Goal: Task Accomplishment & Management: Manage account settings

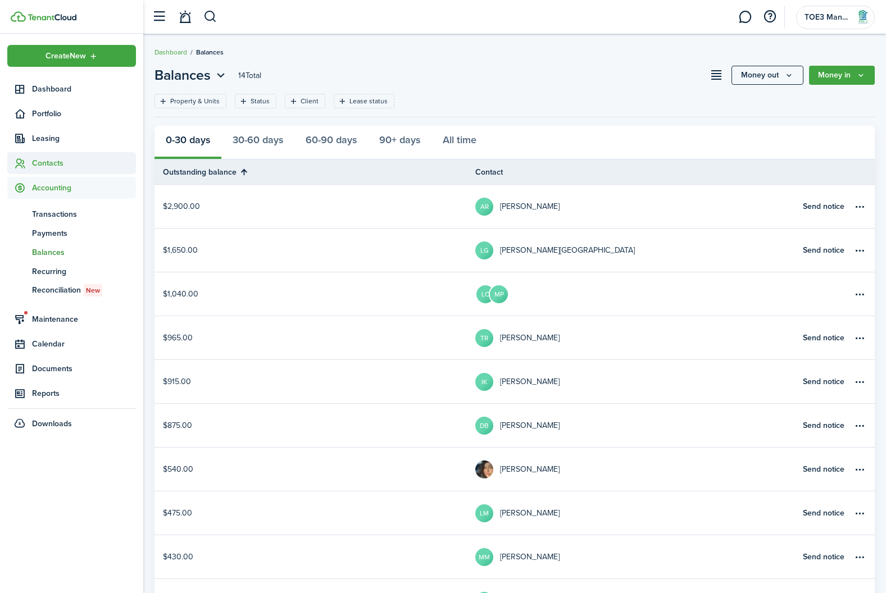
click at [63, 170] on span "Contacts" at bounding box center [71, 163] width 129 height 22
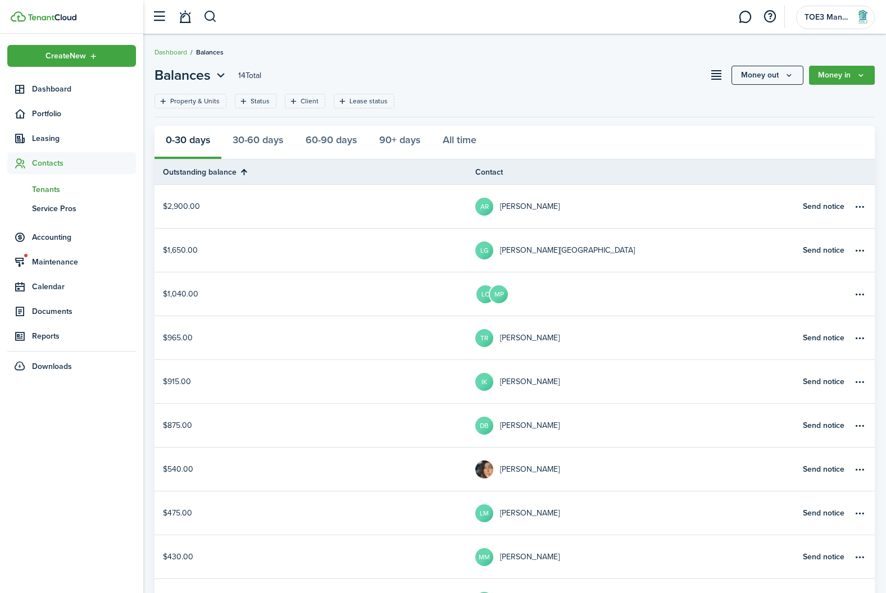
click at [59, 183] on link "tn Tenants" at bounding box center [71, 189] width 129 height 19
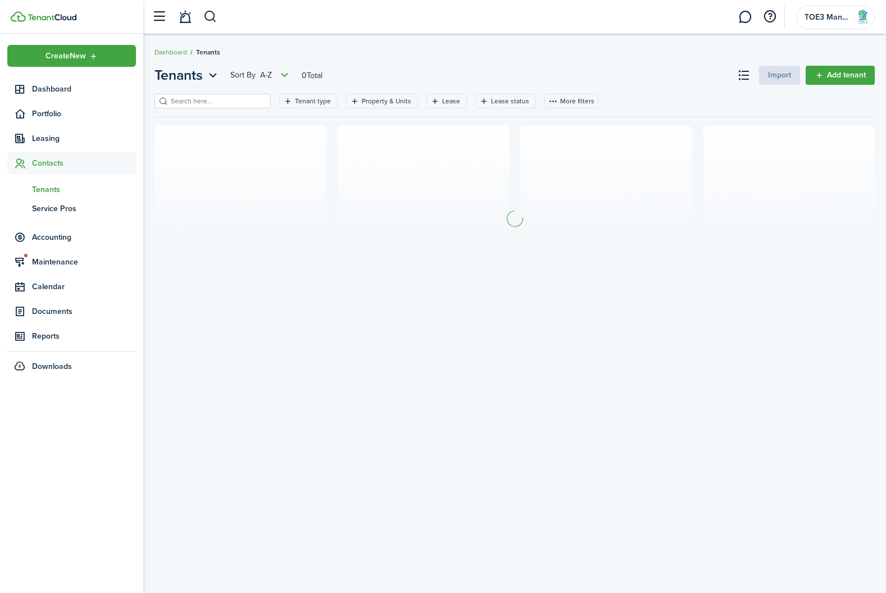
click at [194, 94] on filter-search at bounding box center [213, 101] width 116 height 15
click at [194, 98] on input "search" at bounding box center [217, 101] width 99 height 11
type input "[PERSON_NAME]"
click at [847, 70] on link "Add tenant" at bounding box center [840, 75] width 69 height 19
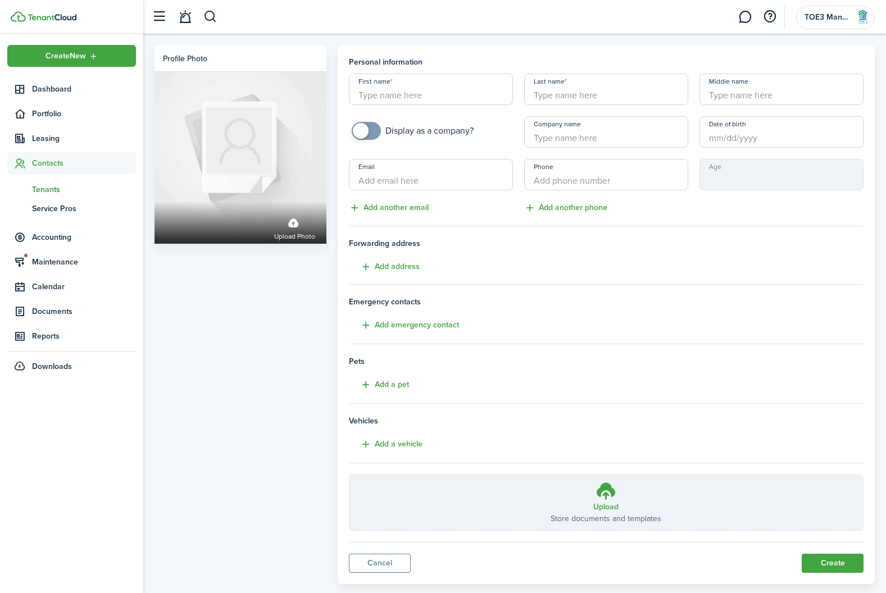
click at [393, 94] on input "First name" at bounding box center [431, 89] width 164 height 31
type input "[PERSON_NAME]"
type input "[EMAIL_ADDRESS][DOMAIN_NAME]"
click at [552, 183] on input "+1" at bounding box center [606, 174] width 164 height 31
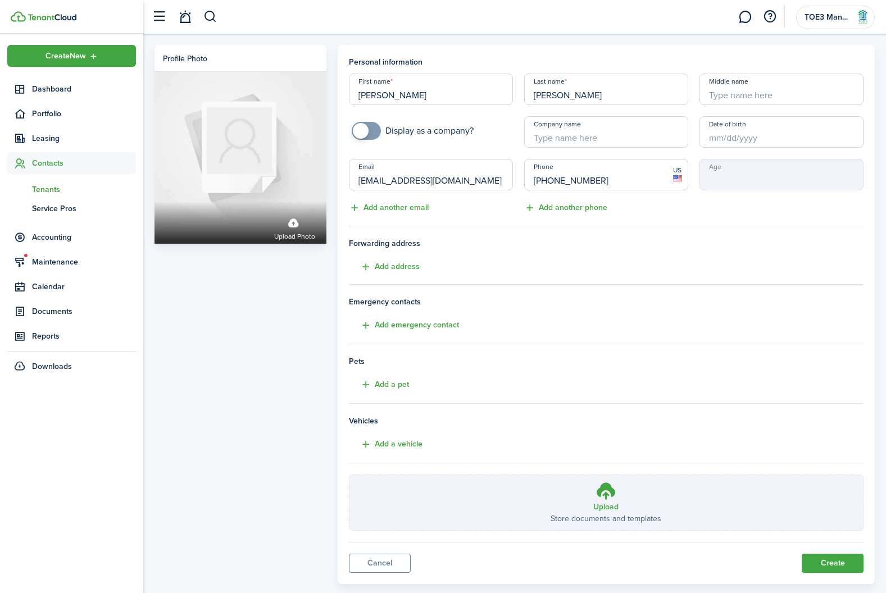
click at [730, 137] on input "Date of birth" at bounding box center [782, 131] width 164 height 31
type input "[PHONE_NUMBER]"
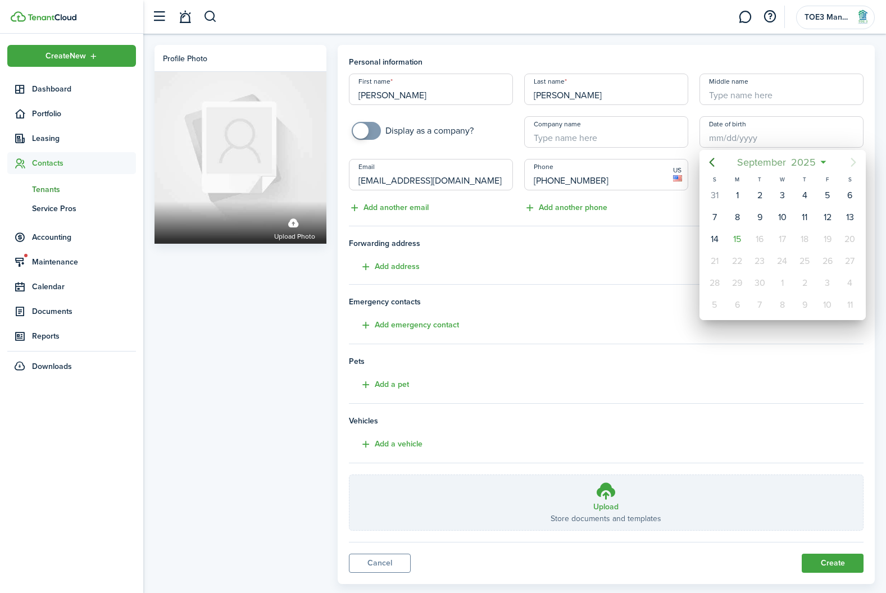
click at [806, 165] on span "2025" at bounding box center [804, 162] width 30 height 20
click at [777, 162] on span "2025" at bounding box center [777, 162] width 30 height 20
click at [717, 162] on icon "Previous page" at bounding box center [711, 162] width 13 height 13
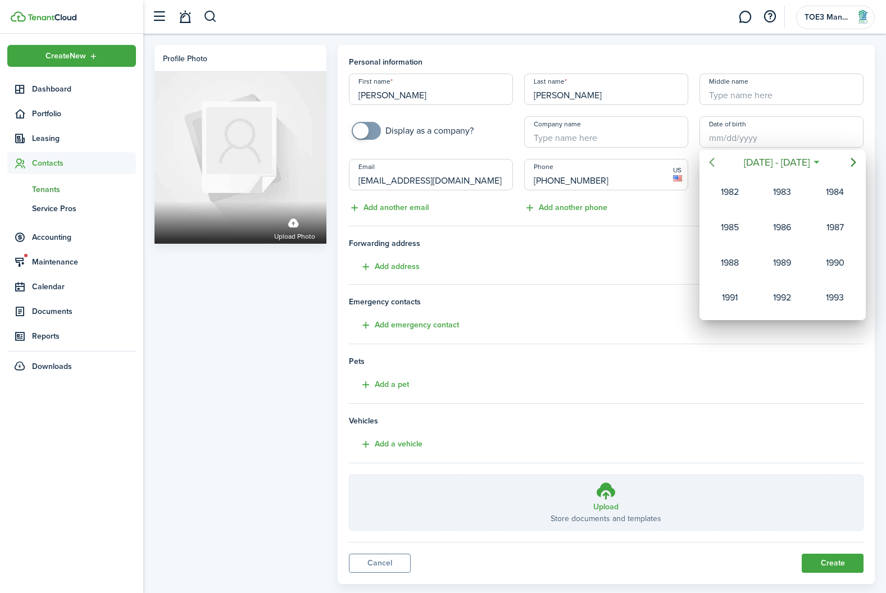
click at [717, 162] on icon "Previous page" at bounding box center [711, 162] width 13 height 13
click at [787, 296] on div "1980" at bounding box center [782, 298] width 40 height 18
click at [737, 267] on div "[DATE]" at bounding box center [730, 263] width 40 height 18
click at [765, 219] on div "8" at bounding box center [759, 217] width 17 height 17
type input "[DATE]"
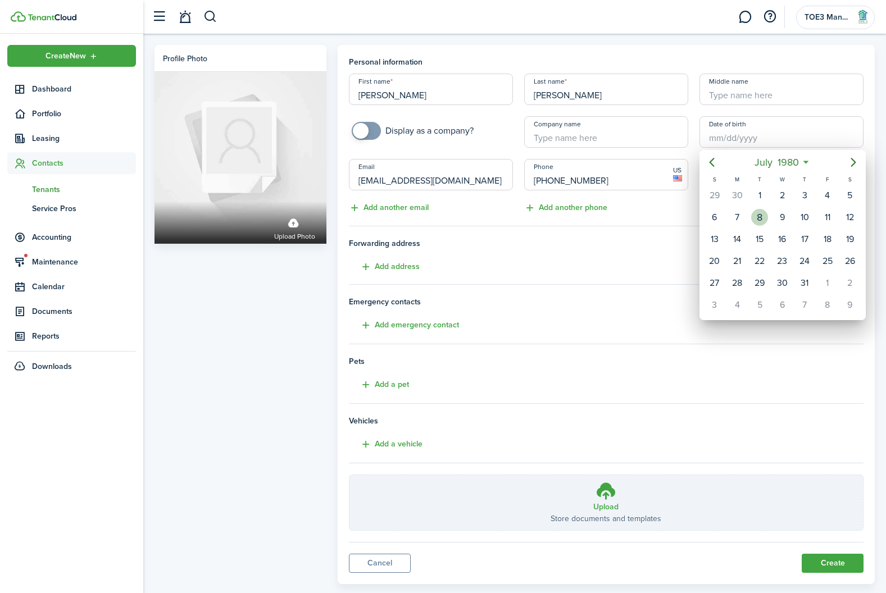
type input "45"
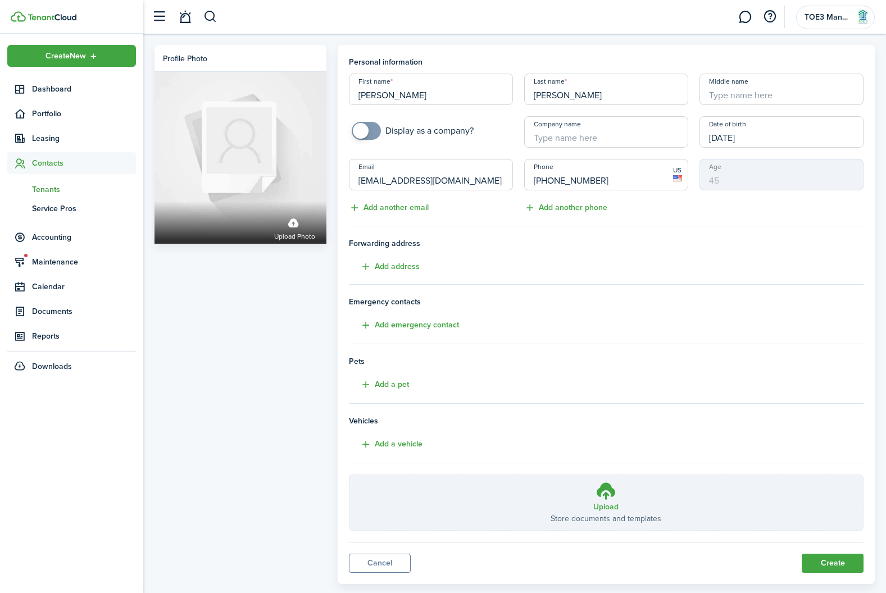
scroll to position [22, 0]
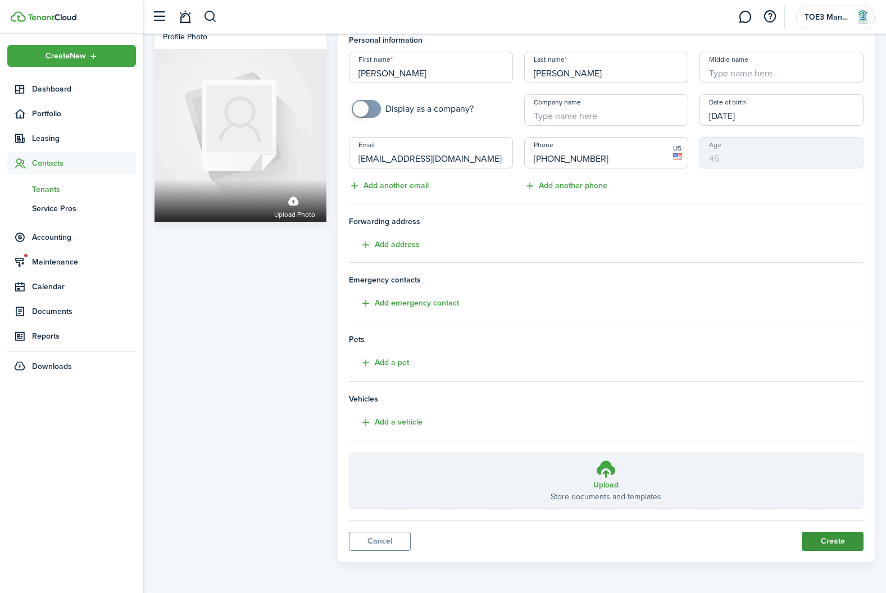
click at [845, 535] on button "Create" at bounding box center [833, 541] width 62 height 19
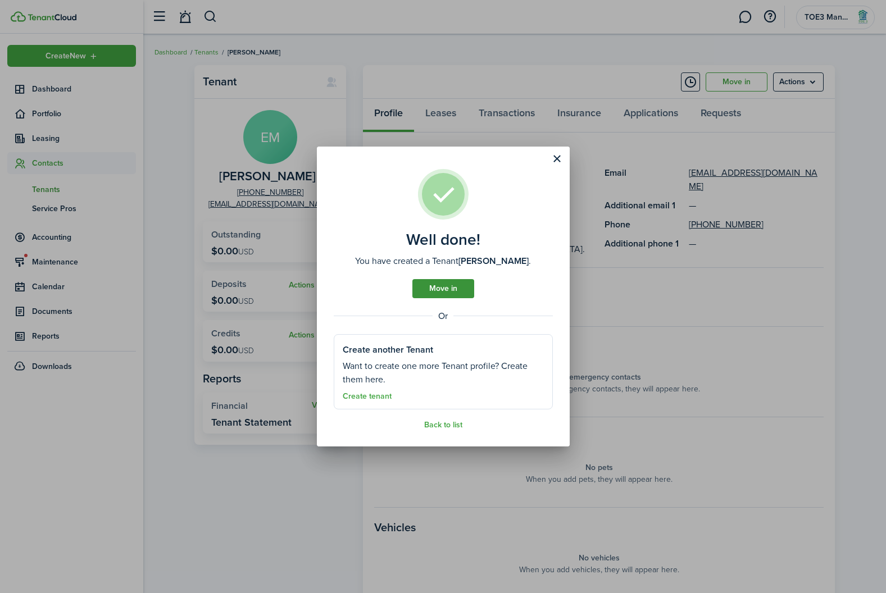
click at [433, 285] on link "Move in" at bounding box center [443, 288] width 62 height 19
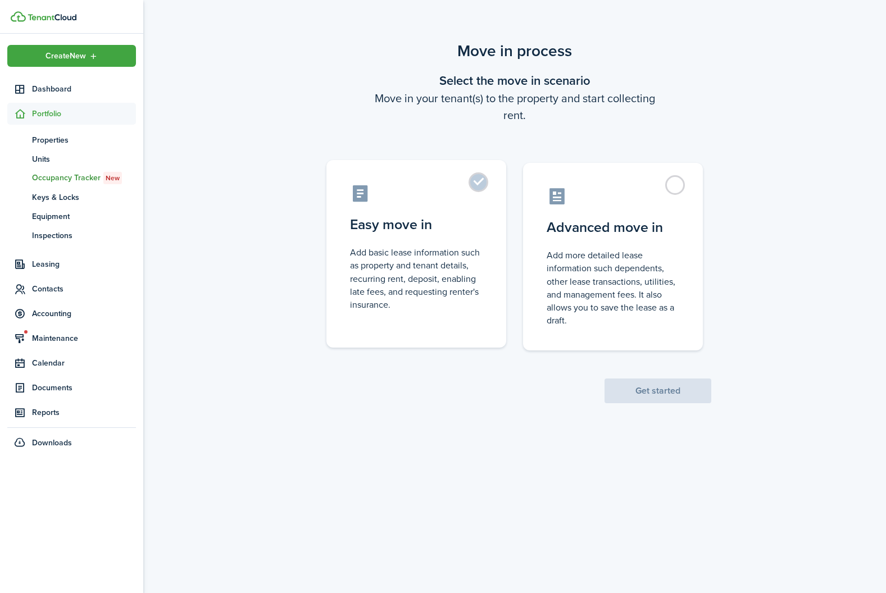
click at [435, 224] on control-radio-card-title "Easy move in" at bounding box center [416, 225] width 133 height 20
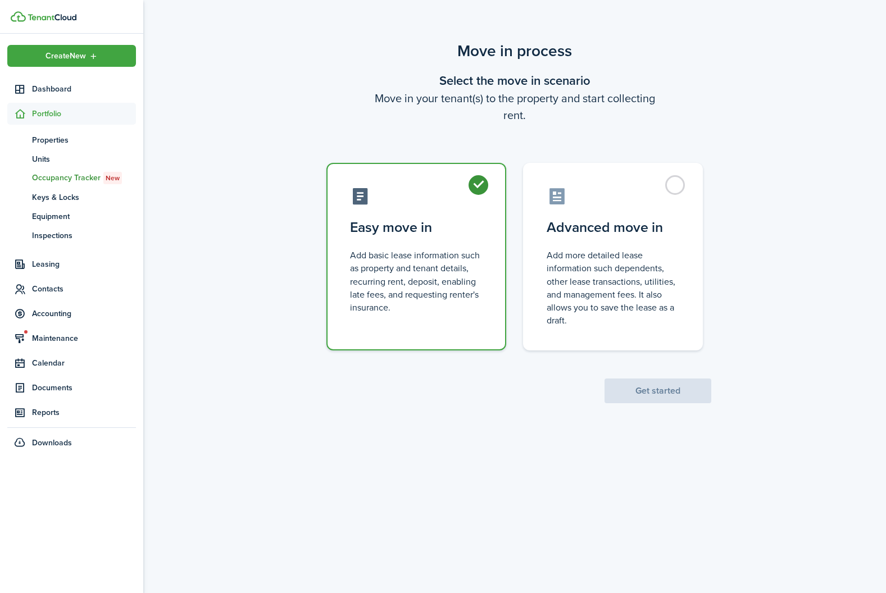
radio input "true"
click at [667, 391] on button "Get started" at bounding box center [658, 391] width 107 height 25
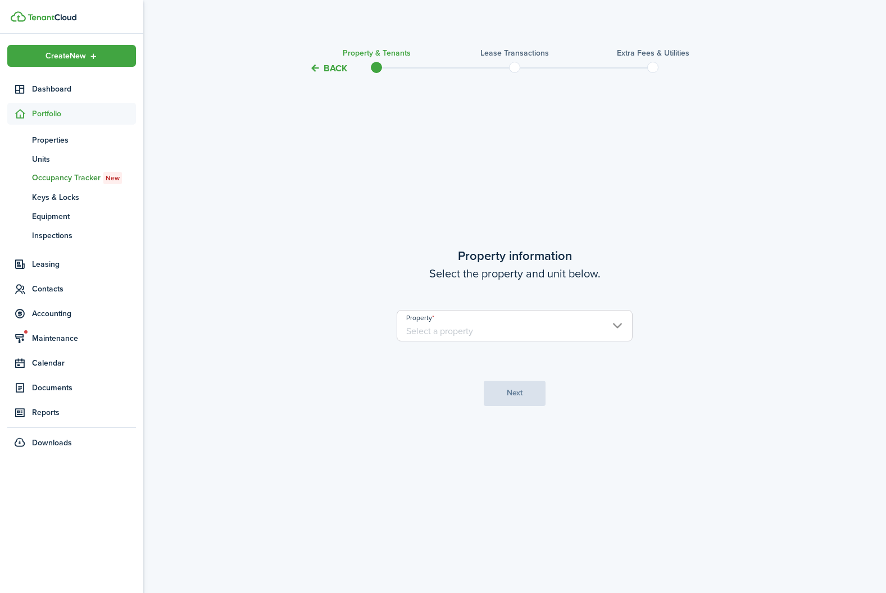
click at [476, 336] on input "Property" at bounding box center [515, 325] width 236 height 31
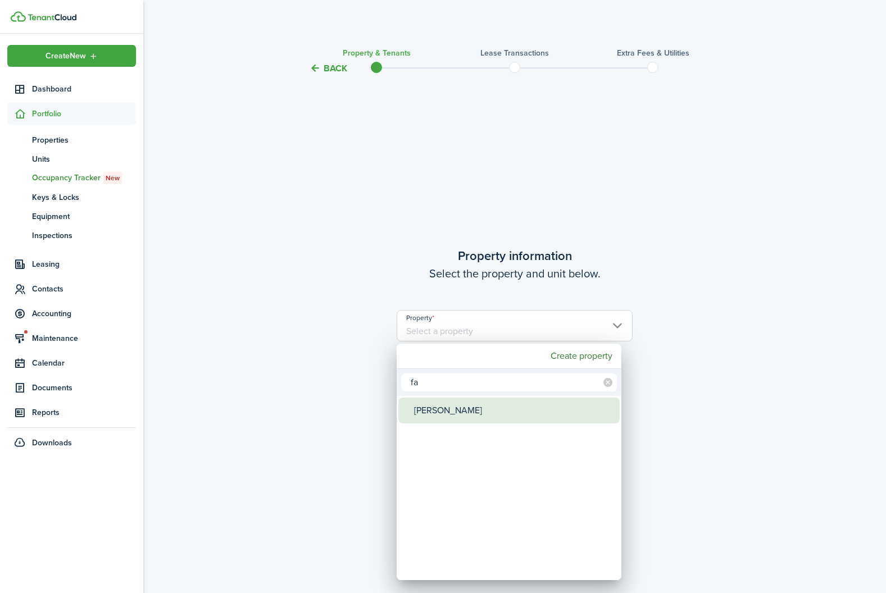
type input "fa"
click at [431, 410] on div "[PERSON_NAME]" at bounding box center [513, 411] width 199 height 26
type input "[PERSON_NAME]"
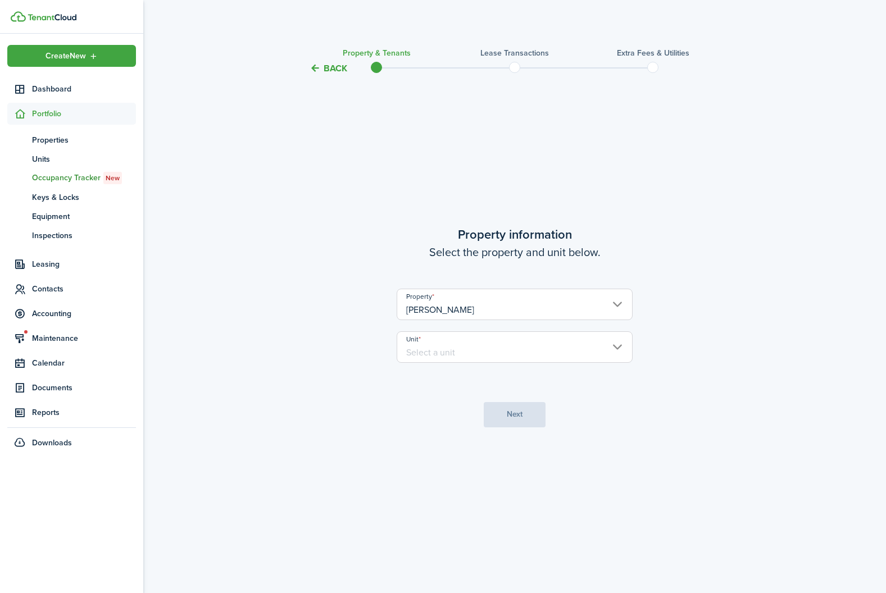
click at [459, 355] on input "Unit" at bounding box center [515, 347] width 236 height 31
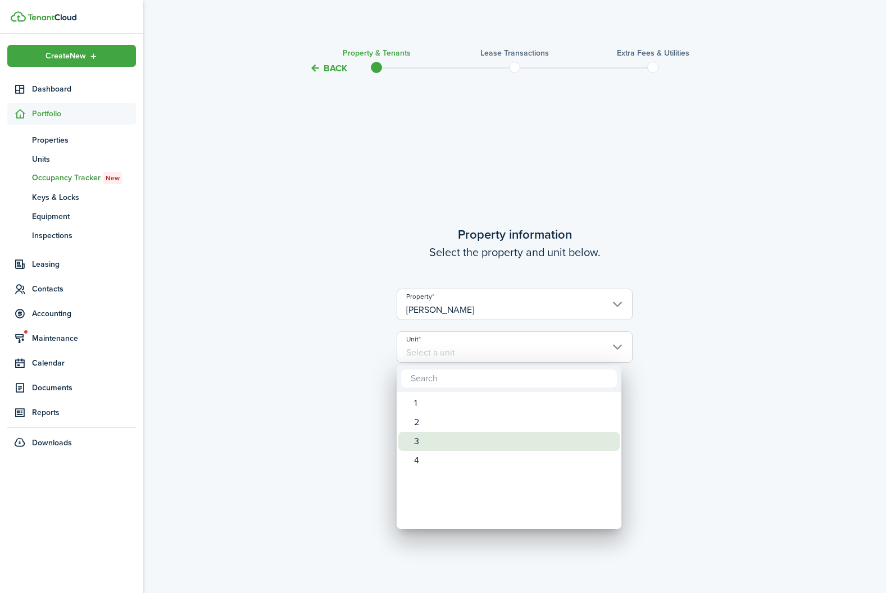
click at [436, 435] on div "3" at bounding box center [513, 441] width 199 height 19
type input "3"
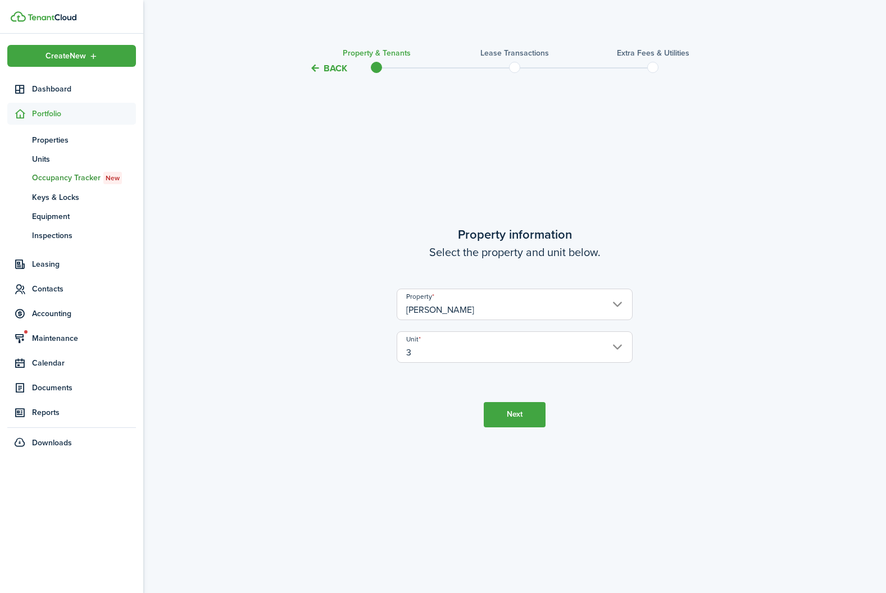
click at [528, 426] on button "Next" at bounding box center [515, 414] width 62 height 25
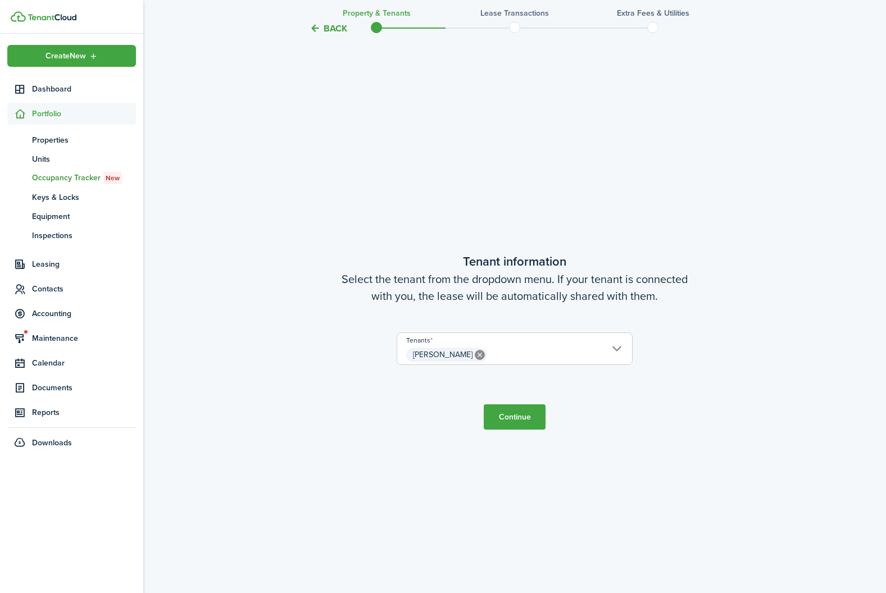
click at [528, 426] on button "Continue" at bounding box center [515, 417] width 62 height 25
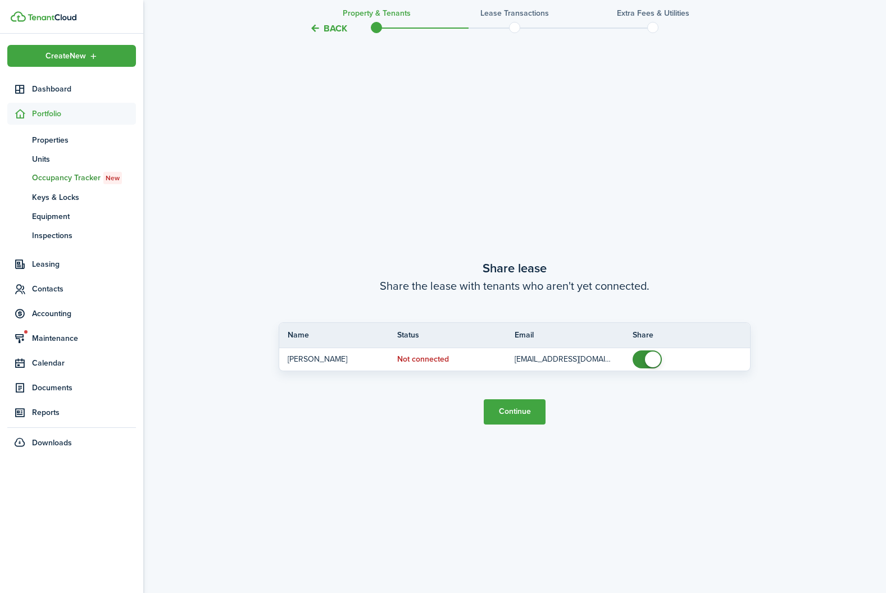
scroll to position [1111, 0]
click at [528, 426] on tc-wizard-step "Share lease Share the lease with tenants who aren't yet connected. Name Status …" at bounding box center [515, 340] width 472 height 593
click at [525, 412] on button "Continue" at bounding box center [515, 411] width 62 height 25
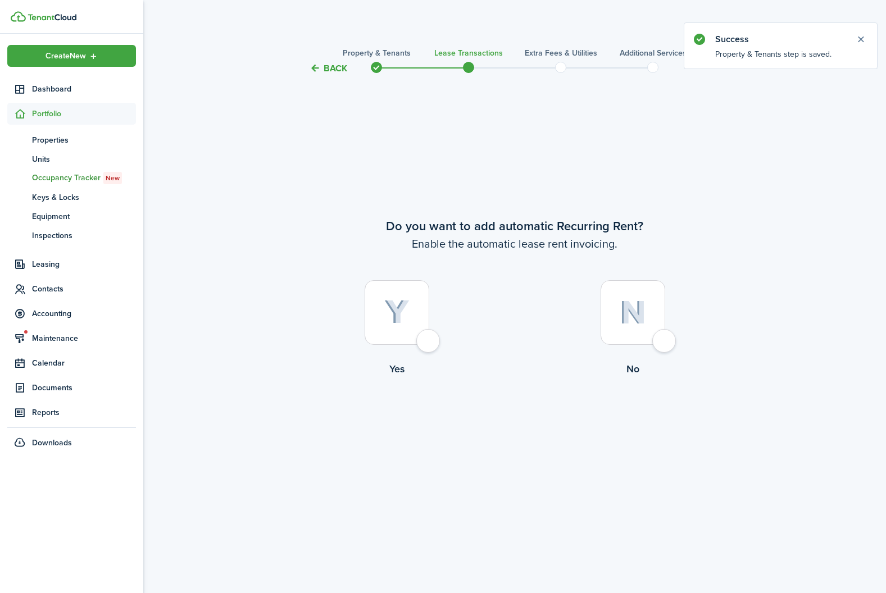
click at [399, 305] on img at bounding box center [396, 312] width 25 height 25
radio input "true"
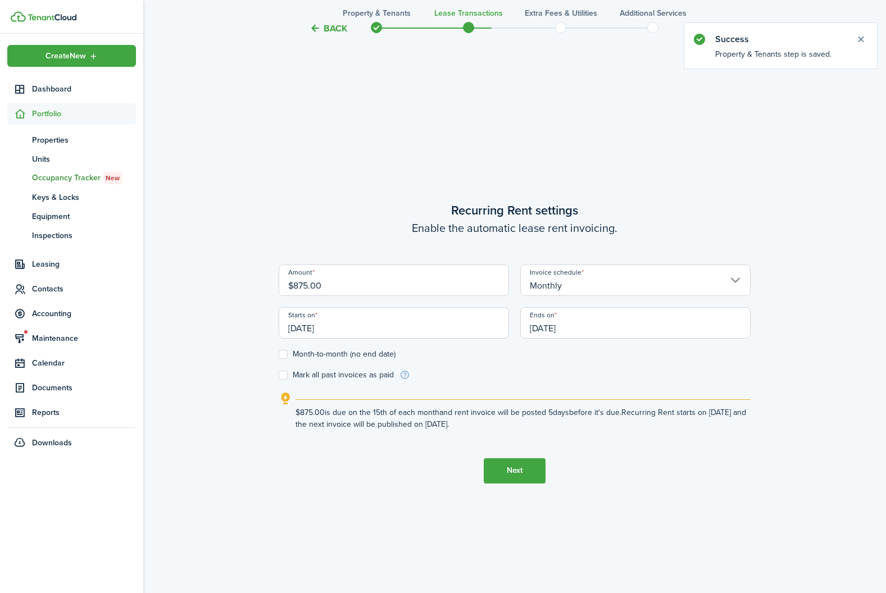
scroll to position [518, 0]
click at [375, 324] on input "[DATE]" at bounding box center [394, 321] width 230 height 31
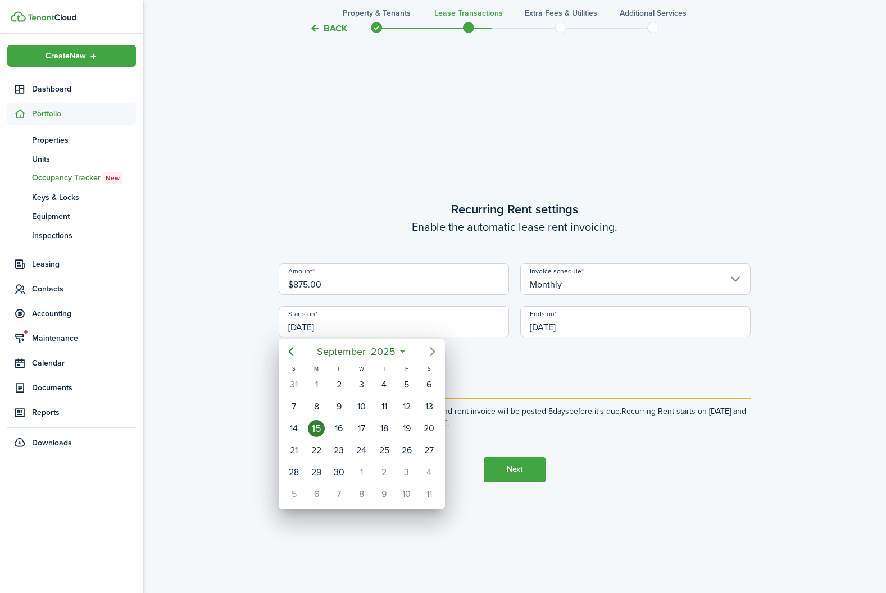
click at [433, 356] on icon "Next page" at bounding box center [432, 351] width 13 height 13
click at [362, 381] on div "1" at bounding box center [361, 384] width 17 height 17
type input "[DATE]"
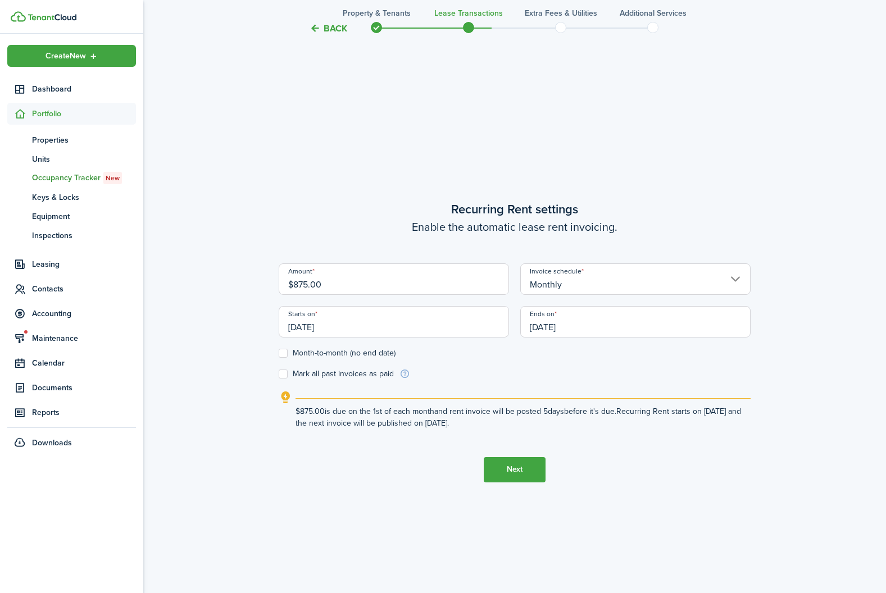
click at [282, 351] on label "Month-to-month (no end date)" at bounding box center [337, 353] width 117 height 9
click at [279, 353] on input "Month-to-month (no end date)" at bounding box center [278, 353] width 1 height 1
checkbox input "true"
drag, startPoint x: 308, startPoint y: 285, endPoint x: 276, endPoint y: 281, distance: 32.3
click at [276, 281] on div "Amount $875.00" at bounding box center [394, 285] width 242 height 43
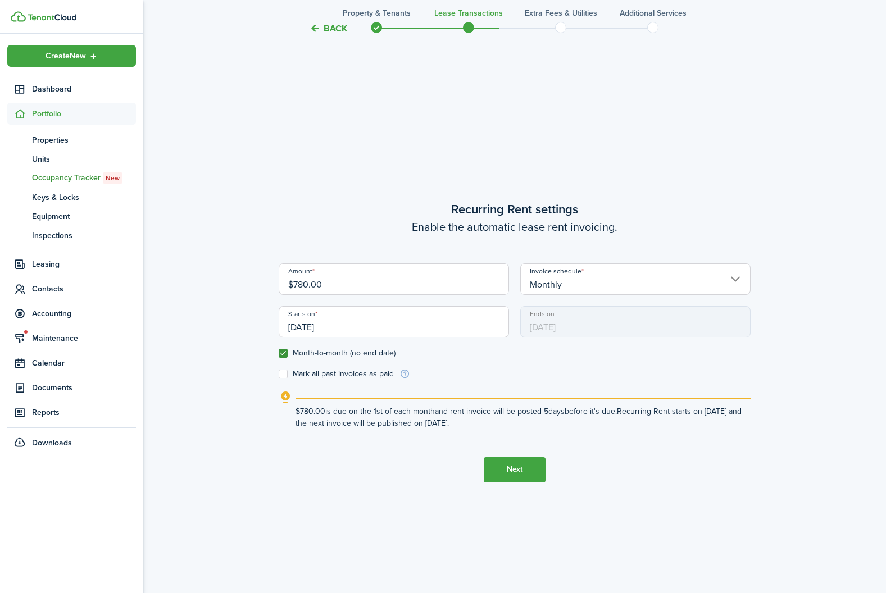
type input "$780.00"
click at [493, 478] on button "Next" at bounding box center [515, 469] width 62 height 25
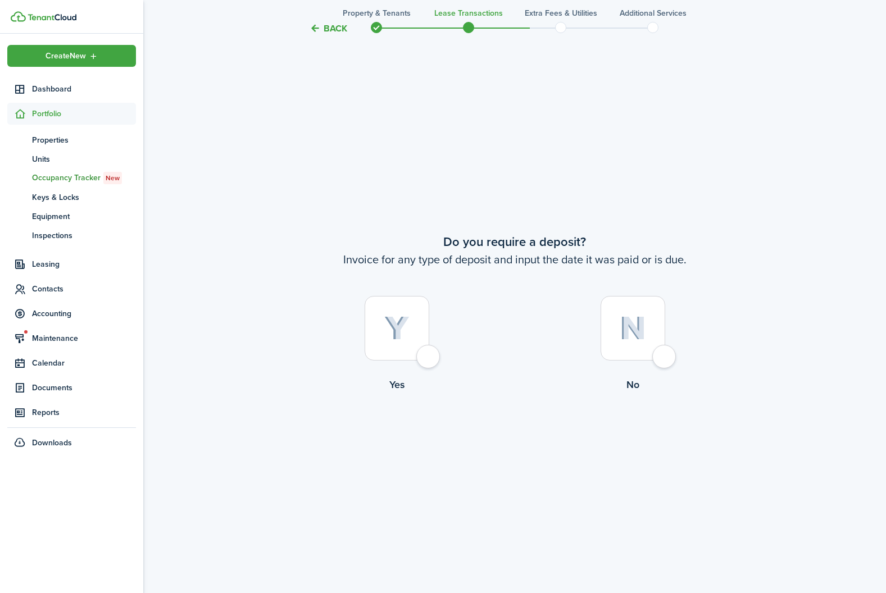
scroll to position [1111, 0]
click at [402, 321] on img at bounding box center [396, 327] width 25 height 25
radio input "true"
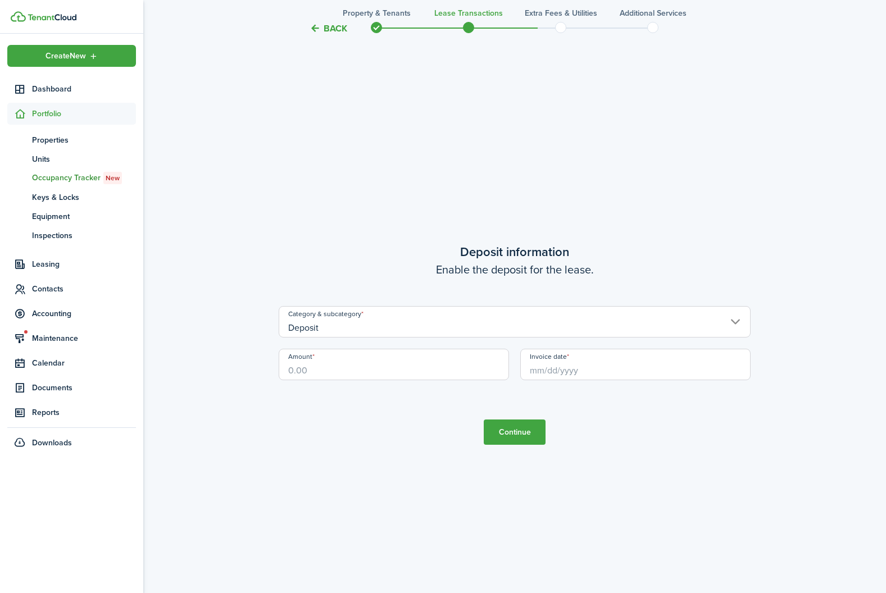
scroll to position [1705, 0]
drag, startPoint x: 336, startPoint y: 373, endPoint x: 248, endPoint y: 371, distance: 88.2
click at [551, 371] on input "Invoice date" at bounding box center [635, 361] width 230 height 31
type input "$675.00"
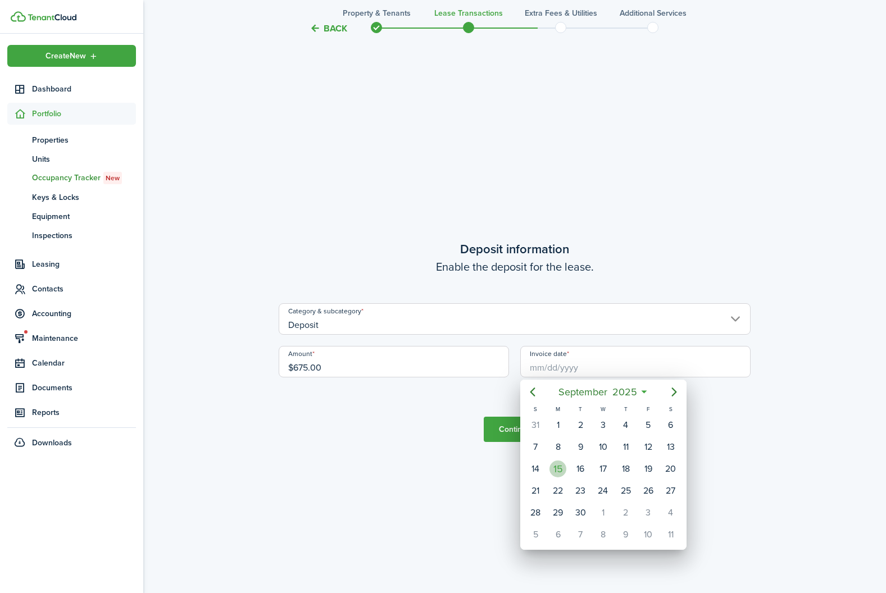
click at [555, 467] on div "15" at bounding box center [558, 469] width 17 height 17
type input "[DATE]"
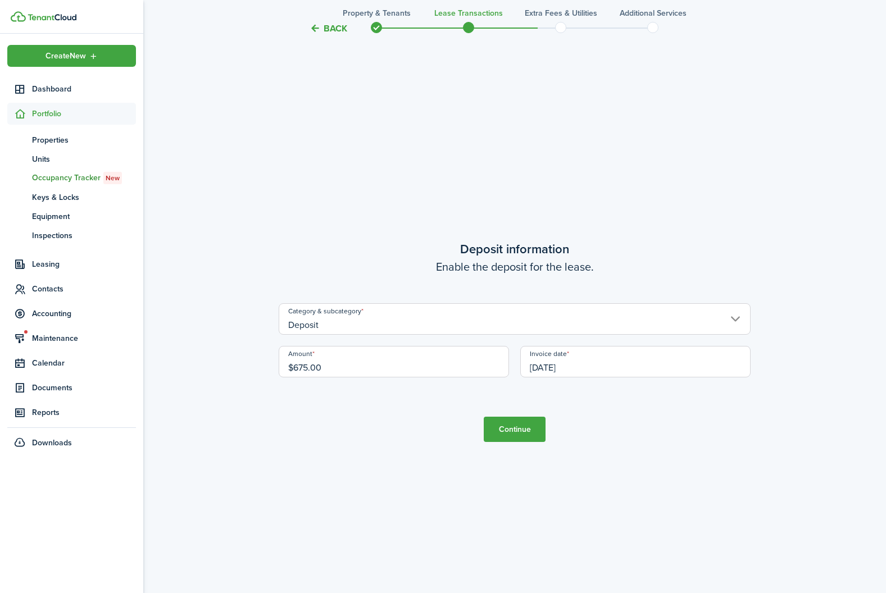
click at [534, 439] on button "Continue" at bounding box center [515, 429] width 62 height 25
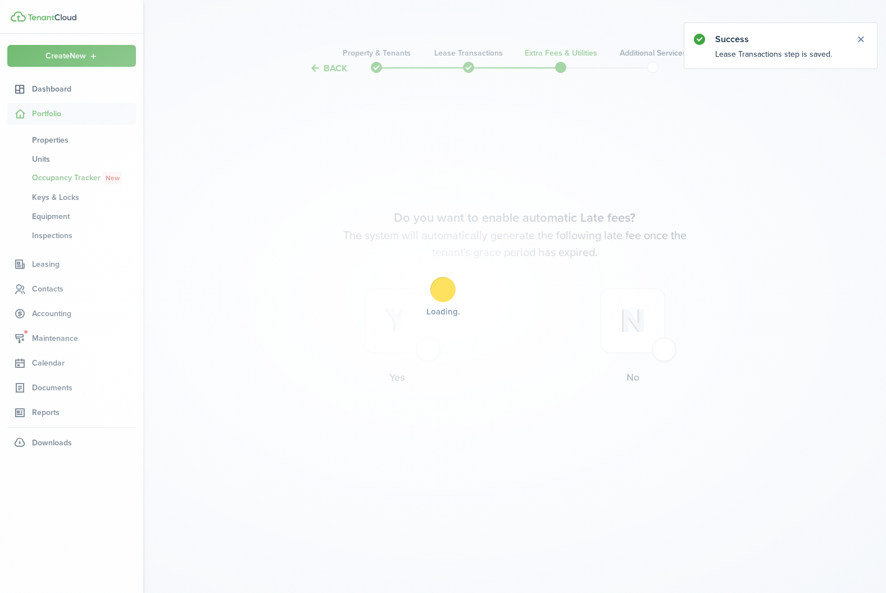
scroll to position [0, 0]
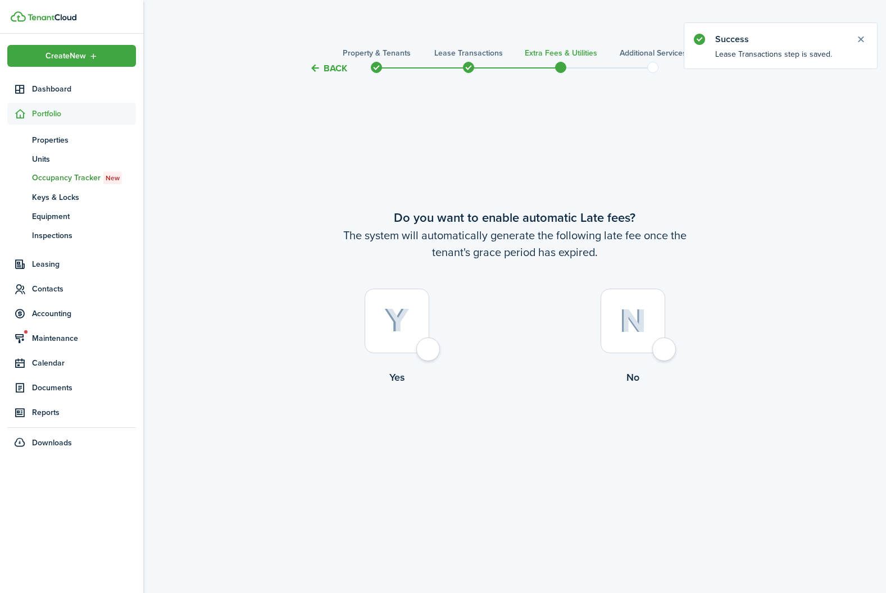
click at [405, 315] on img at bounding box center [396, 320] width 25 height 25
radio input "true"
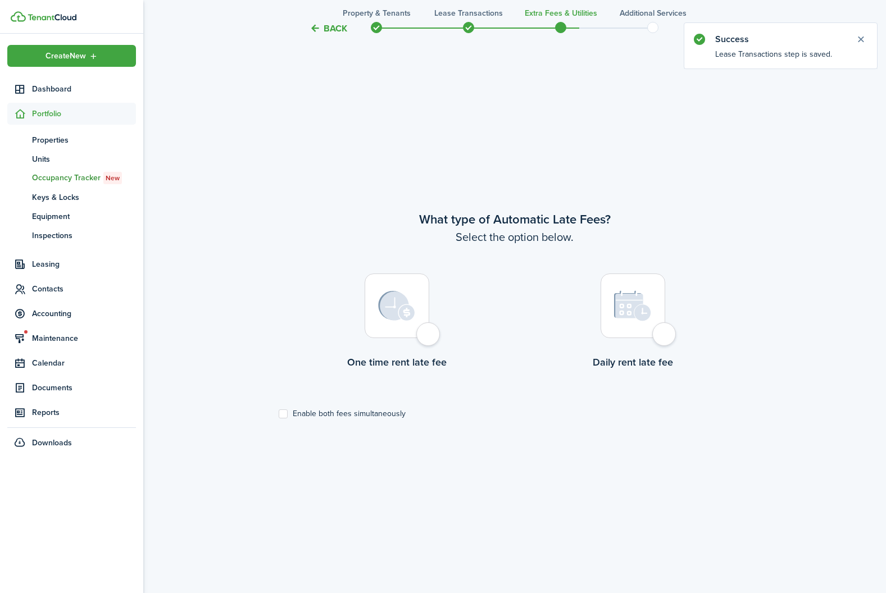
click at [641, 326] on div at bounding box center [633, 306] width 65 height 65
radio input "true"
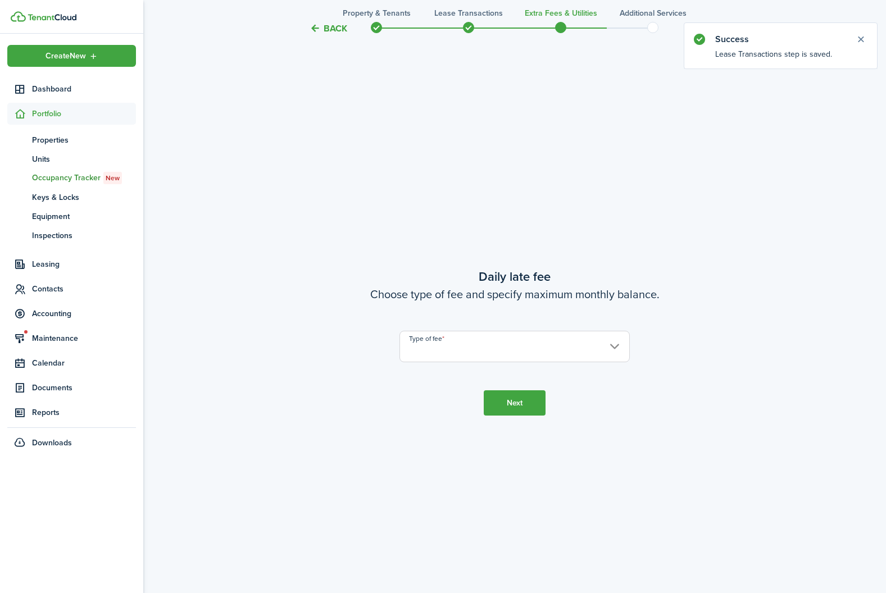
scroll to position [1111, 0]
click at [542, 342] on input "Type of fee" at bounding box center [515, 345] width 230 height 31
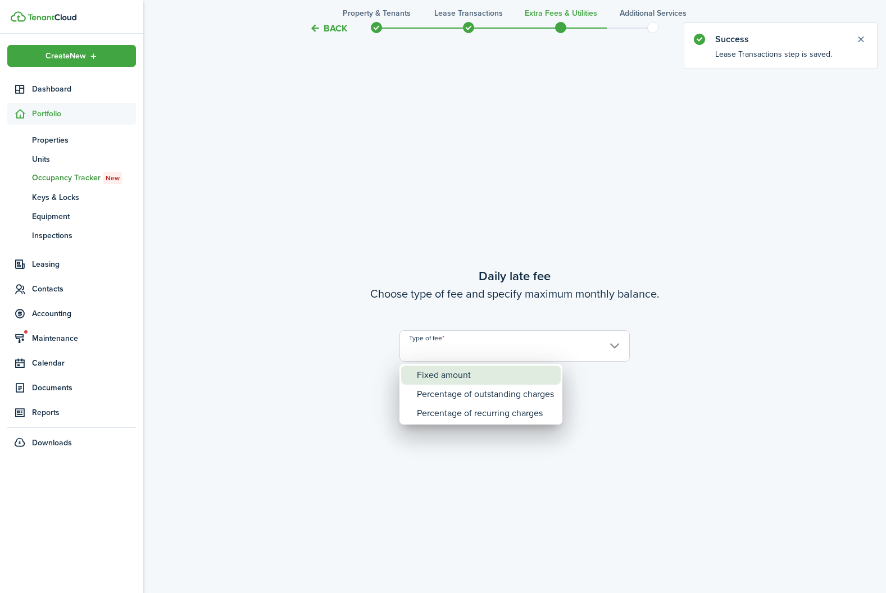
click at [485, 372] on div "Fixed amount" at bounding box center [485, 375] width 137 height 19
type input "Fixed amount"
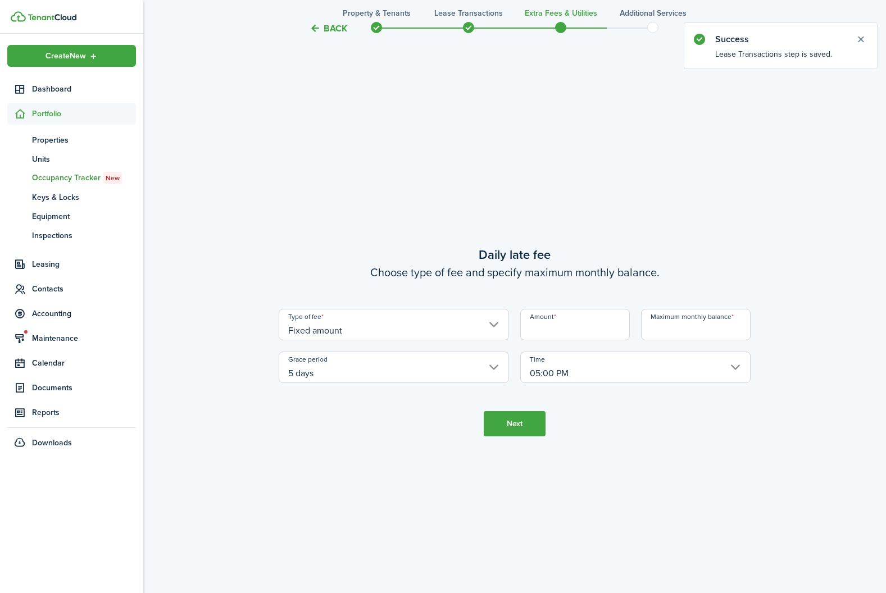
click at [583, 333] on input "Amount" at bounding box center [575, 324] width 110 height 31
type input "$10.00"
click at [662, 330] on input "Maximum monthly balance" at bounding box center [696, 324] width 110 height 31
type input "$250.00"
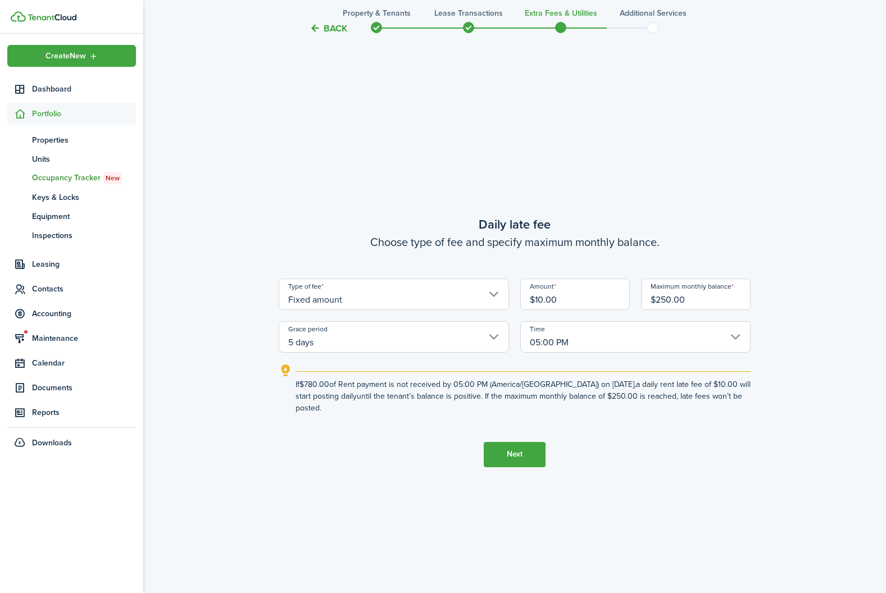
click at [512, 445] on button "Next" at bounding box center [515, 454] width 62 height 25
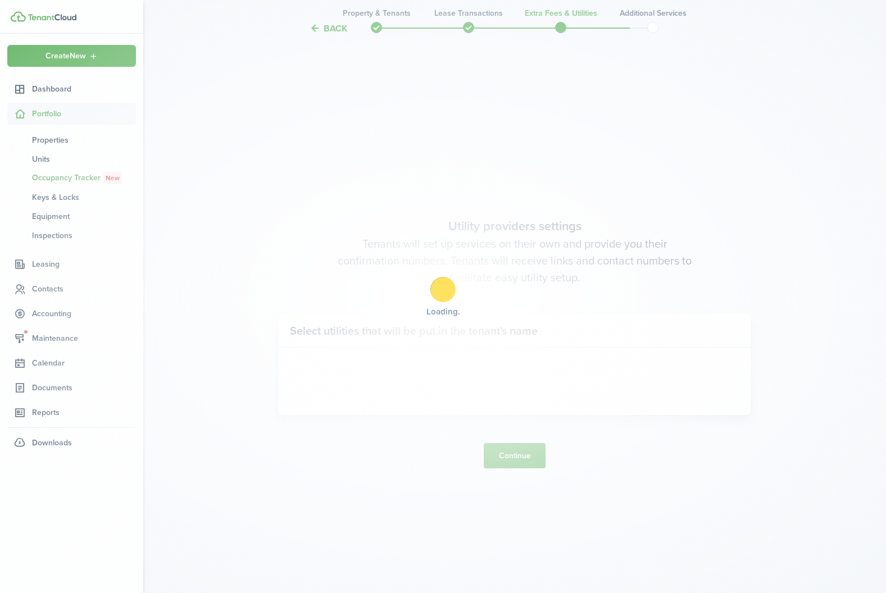
scroll to position [1705, 0]
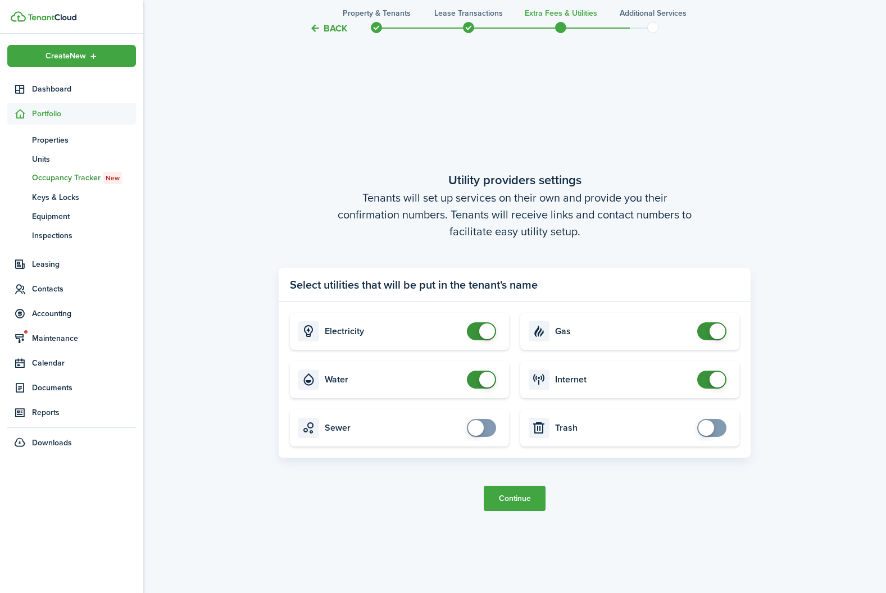
checkbox input "false"
click at [485, 387] on span at bounding box center [487, 380] width 16 height 16
click at [514, 503] on button "Continue" at bounding box center [515, 498] width 62 height 25
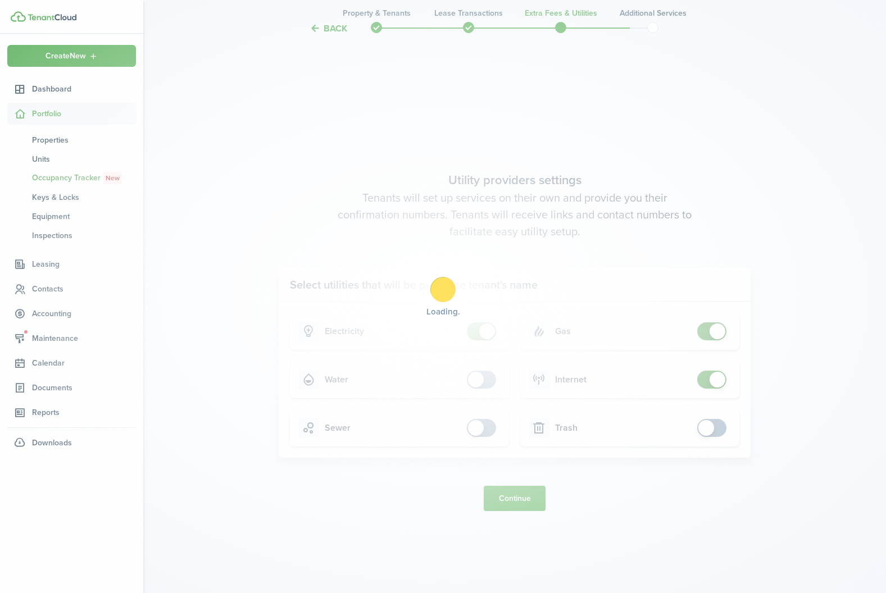
scroll to position [0, 0]
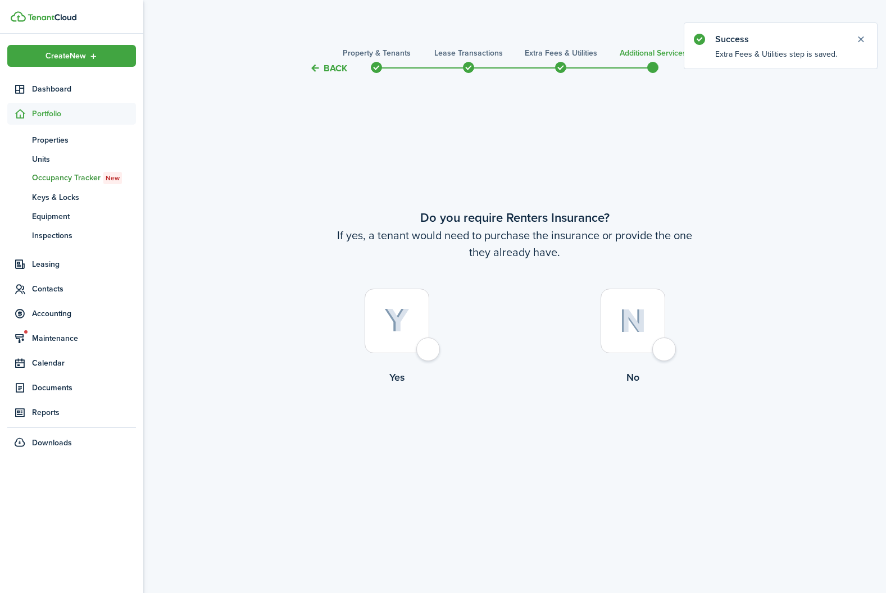
click at [611, 336] on div at bounding box center [633, 321] width 65 height 65
radio input "true"
click at [500, 428] on button "Complete move in" at bounding box center [515, 431] width 83 height 25
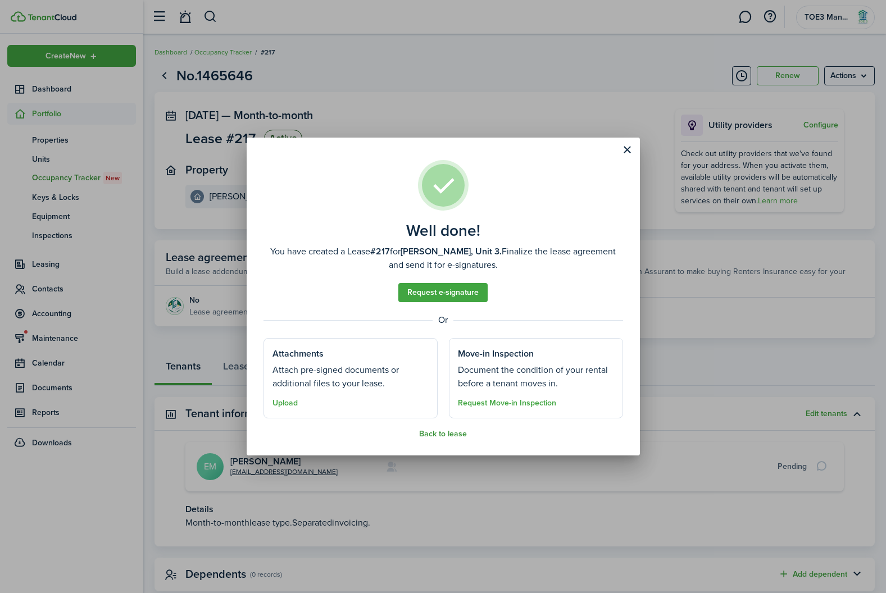
click at [432, 437] on button "Back to lease" at bounding box center [443, 434] width 48 height 9
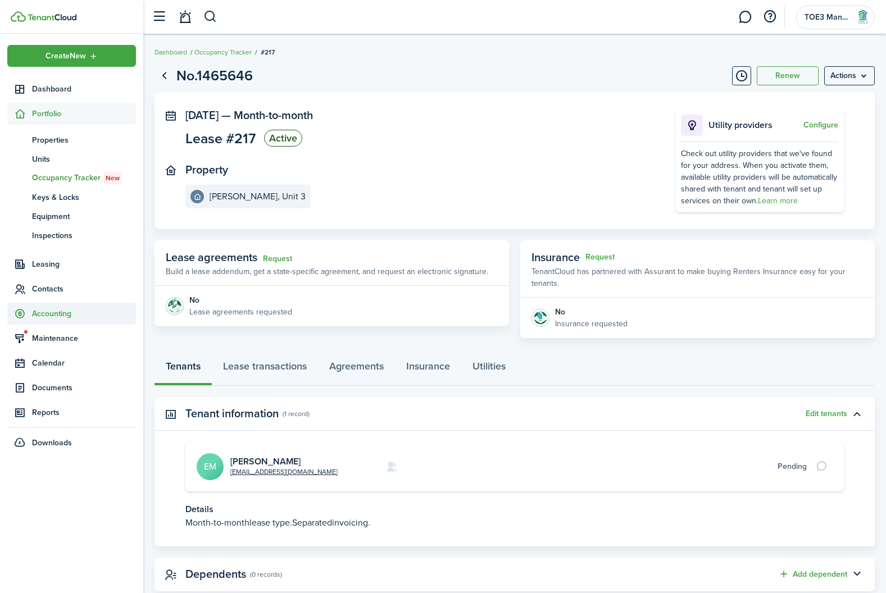
click at [54, 312] on span "Accounting" at bounding box center [84, 314] width 104 height 12
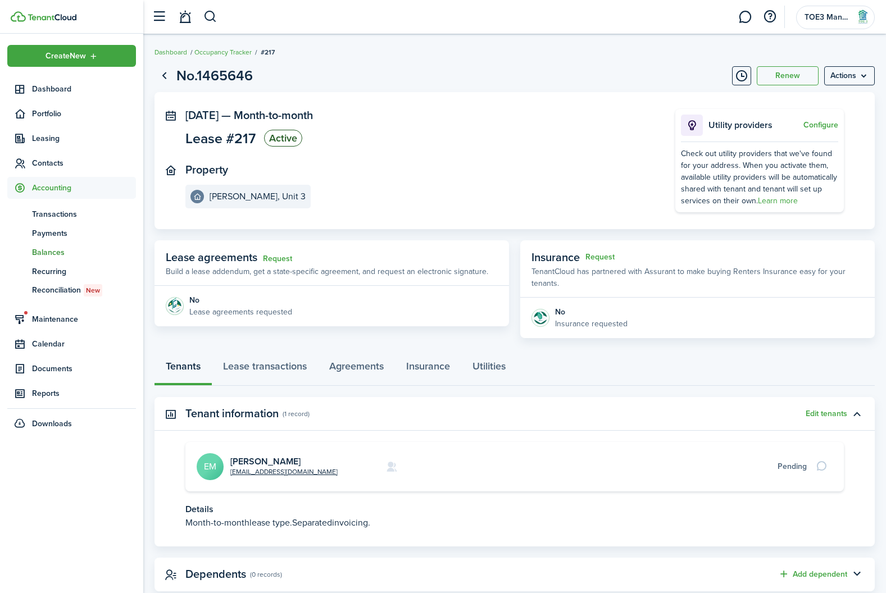
click at [50, 246] on link "bn Balances" at bounding box center [71, 252] width 129 height 19
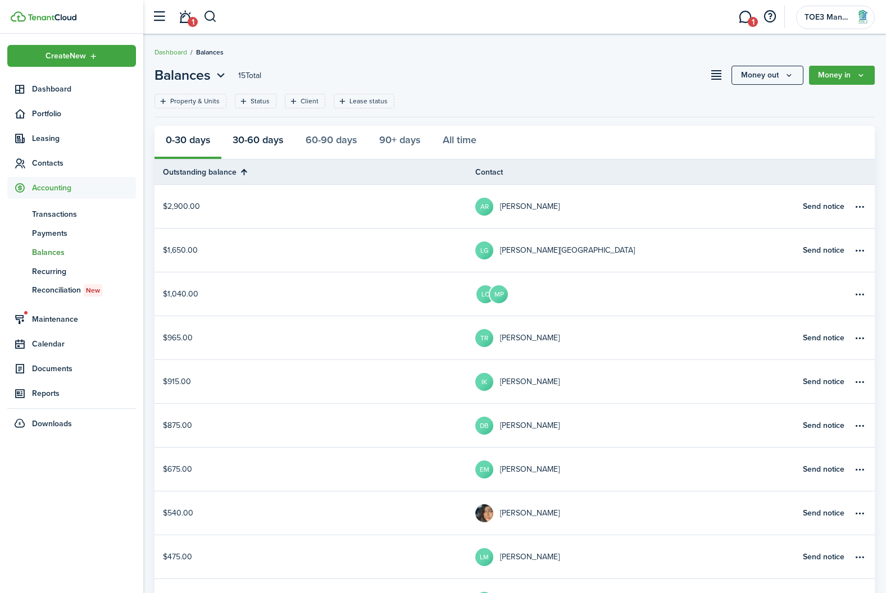
click at [257, 153] on button "30-60 days" at bounding box center [257, 143] width 73 height 34
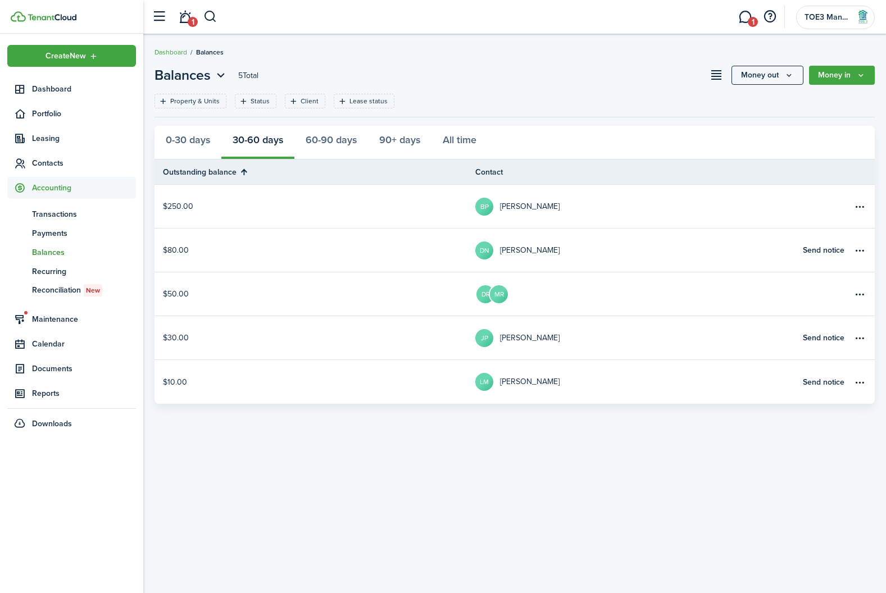
click at [497, 205] on table-profile-info "BP [PERSON_NAME]" at bounding box center [517, 207] width 84 height 18
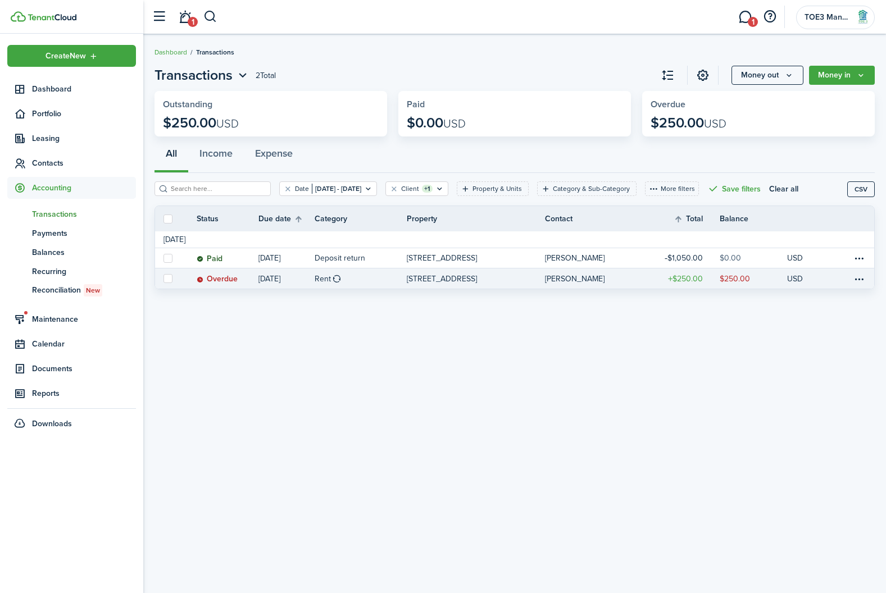
click at [167, 278] on label at bounding box center [168, 278] width 9 height 9
click at [164, 279] on input "checkbox" at bounding box center [163, 279] width 1 height 1
checkbox input "true"
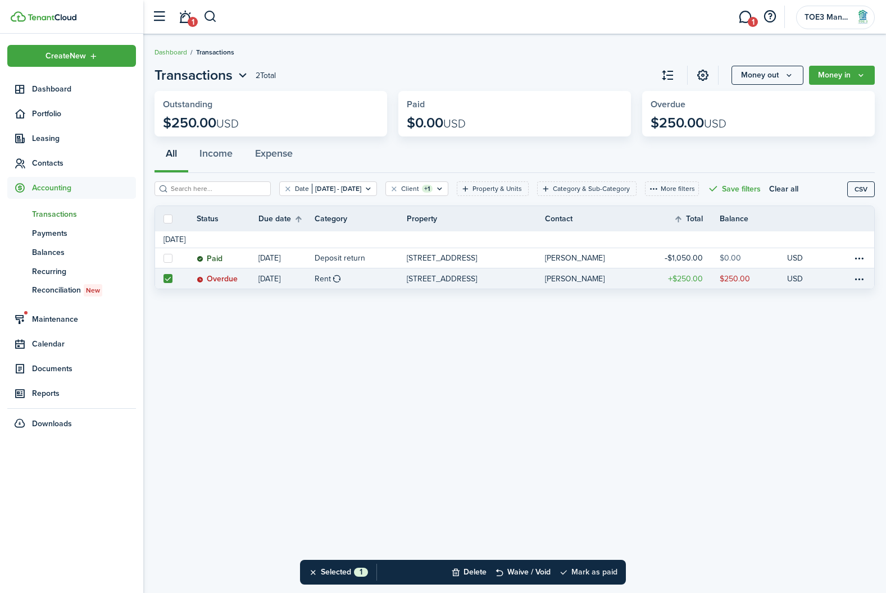
click at [595, 571] on button "Mark as paid" at bounding box center [588, 572] width 58 height 25
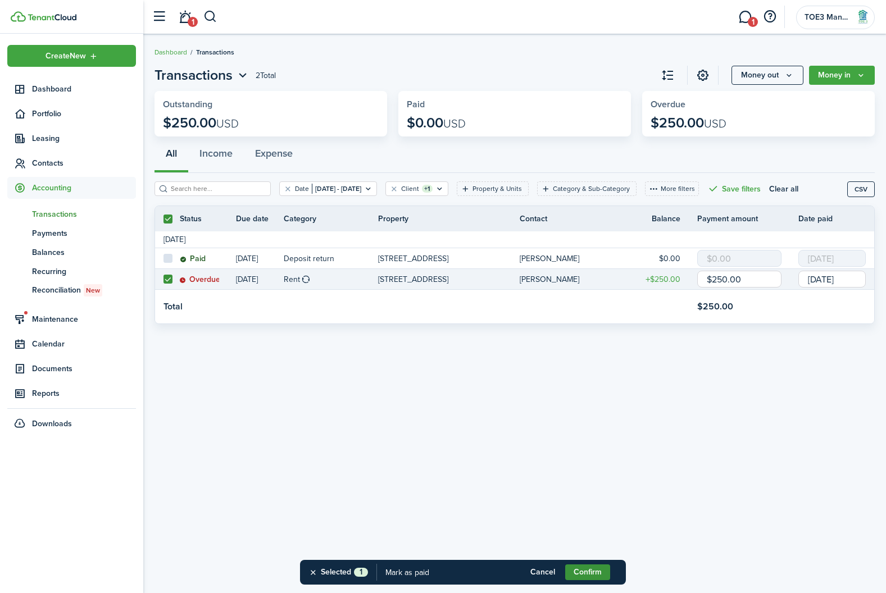
click at [591, 570] on button "Confirm" at bounding box center [587, 573] width 45 height 16
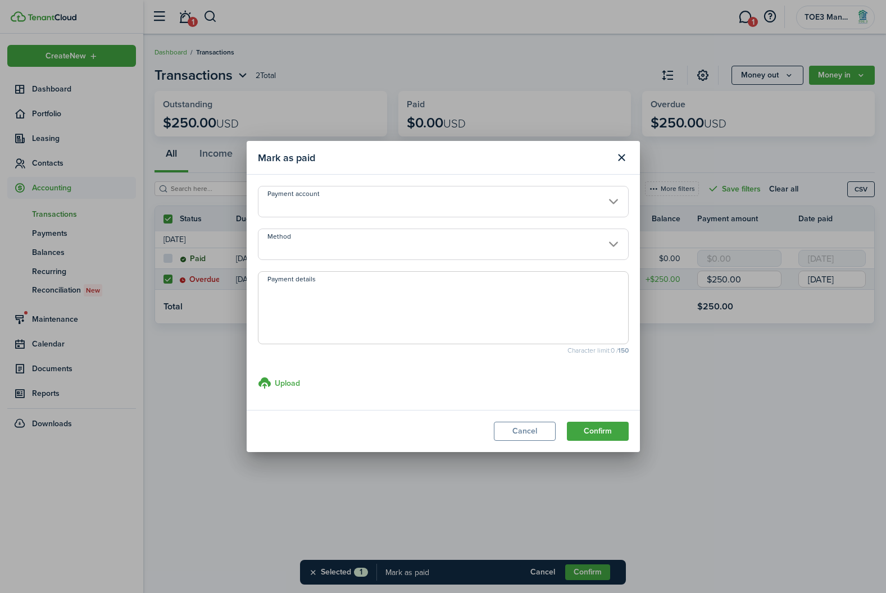
click at [406, 324] on textarea "Payment details" at bounding box center [443, 311] width 370 height 54
type textarea "cash app from dulce"
click at [615, 422] on button "Confirm" at bounding box center [598, 431] width 62 height 19
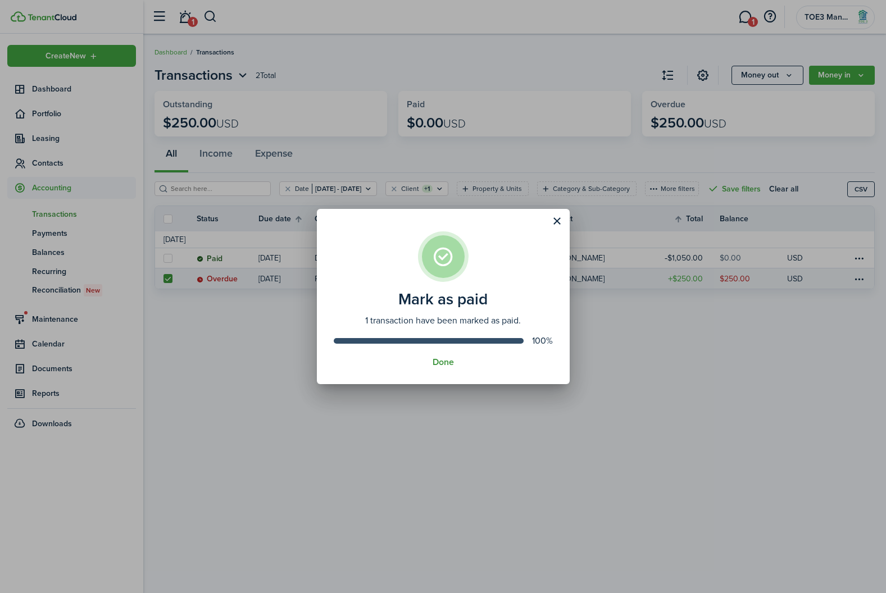
click at [435, 360] on button "Done" at bounding box center [443, 362] width 21 height 10
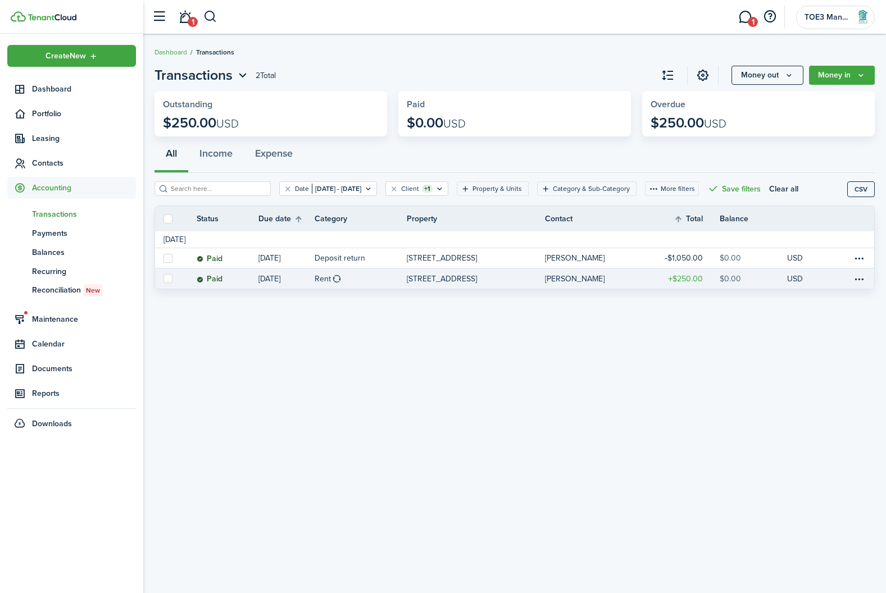
click at [564, 283] on link "[PERSON_NAME]" at bounding box center [598, 279] width 107 height 20
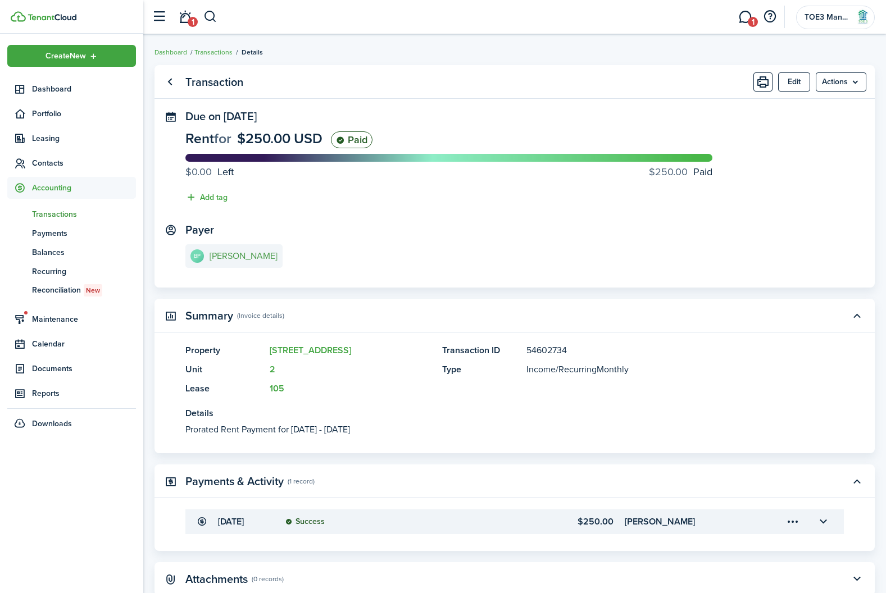
click at [224, 255] on e-details-info-title "[PERSON_NAME]" at bounding box center [244, 256] width 68 height 10
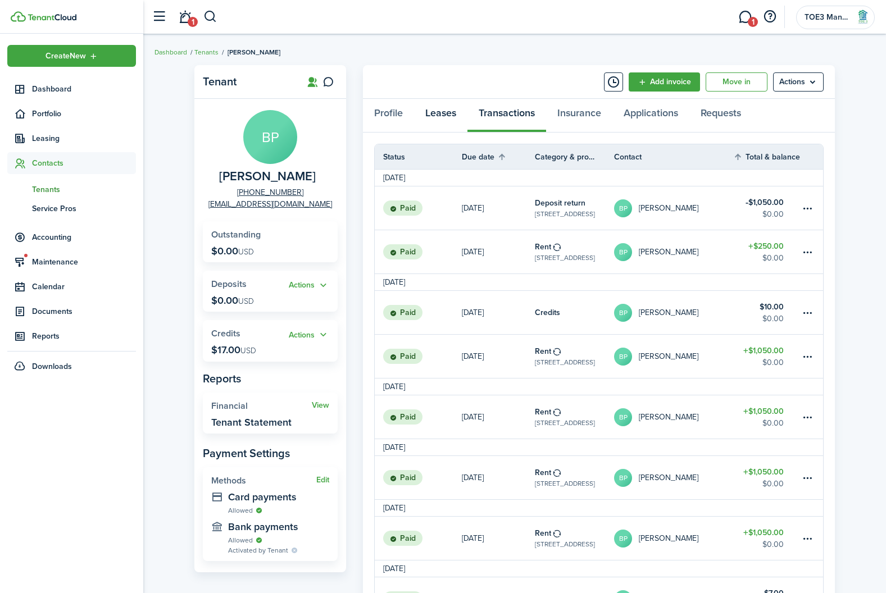
click at [444, 114] on link "Leases" at bounding box center [440, 116] width 53 height 34
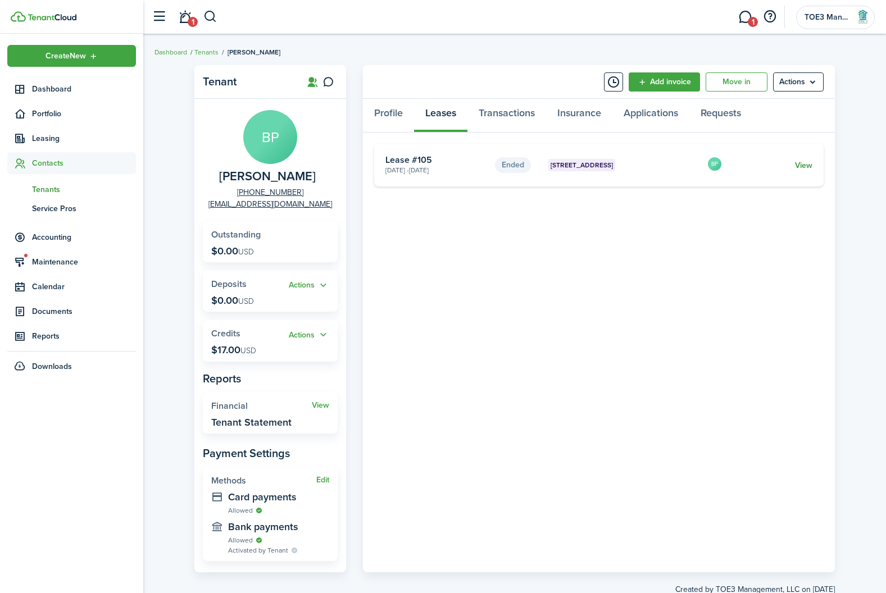
click at [802, 164] on link "View" at bounding box center [803, 166] width 17 height 12
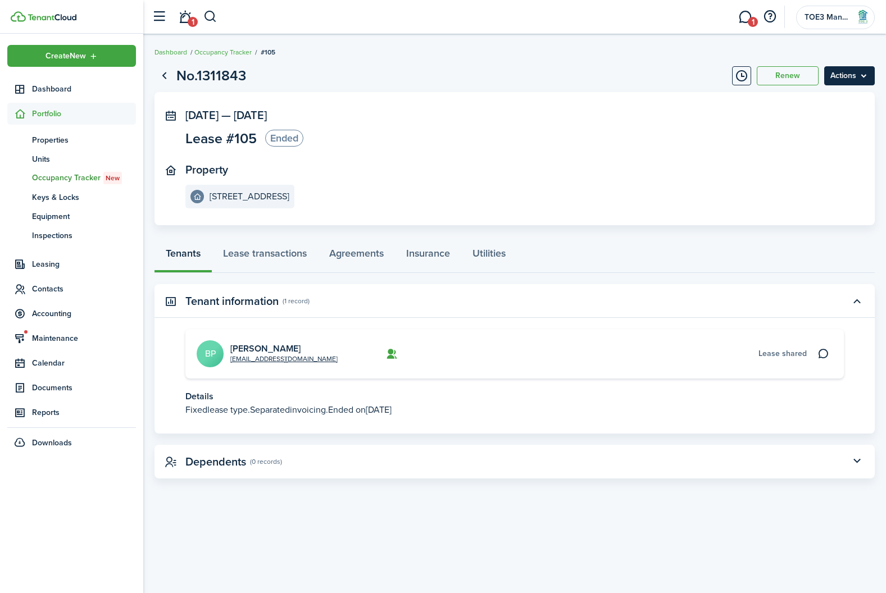
click at [860, 79] on menu-btn "Actions" at bounding box center [849, 75] width 51 height 19
click at [358, 255] on link "Agreements" at bounding box center [356, 256] width 77 height 34
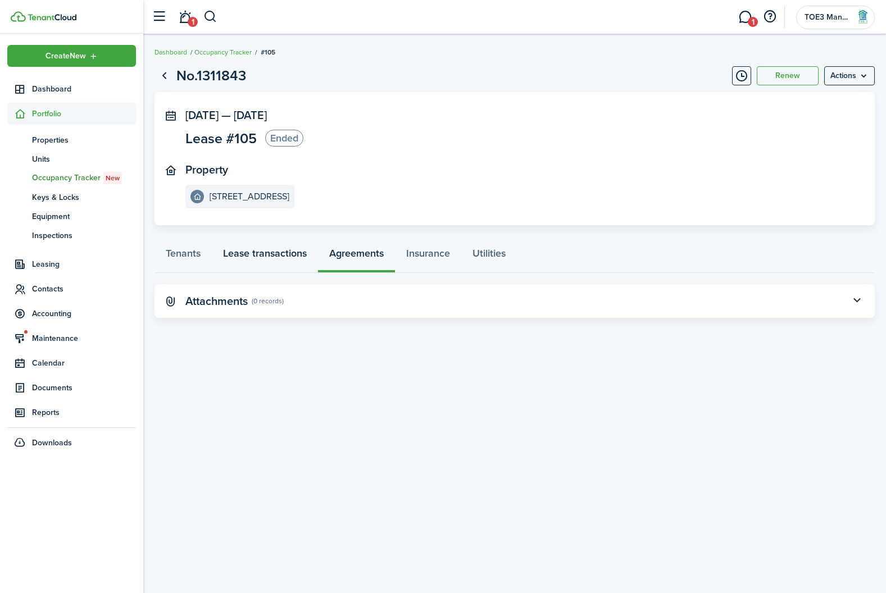
click at [266, 255] on link "Lease transactions" at bounding box center [265, 256] width 106 height 34
